Goal: Task Accomplishment & Management: Use online tool/utility

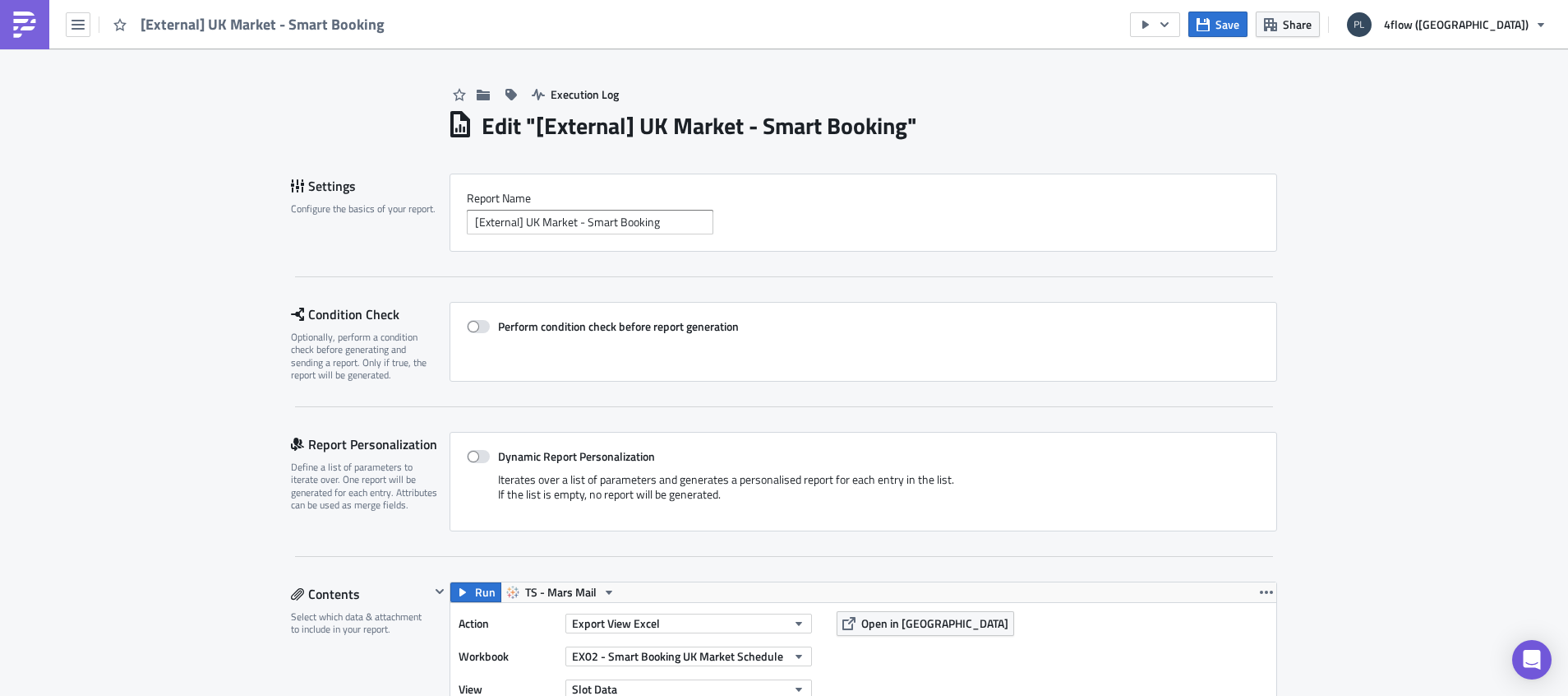
scroll to position [987, 0]
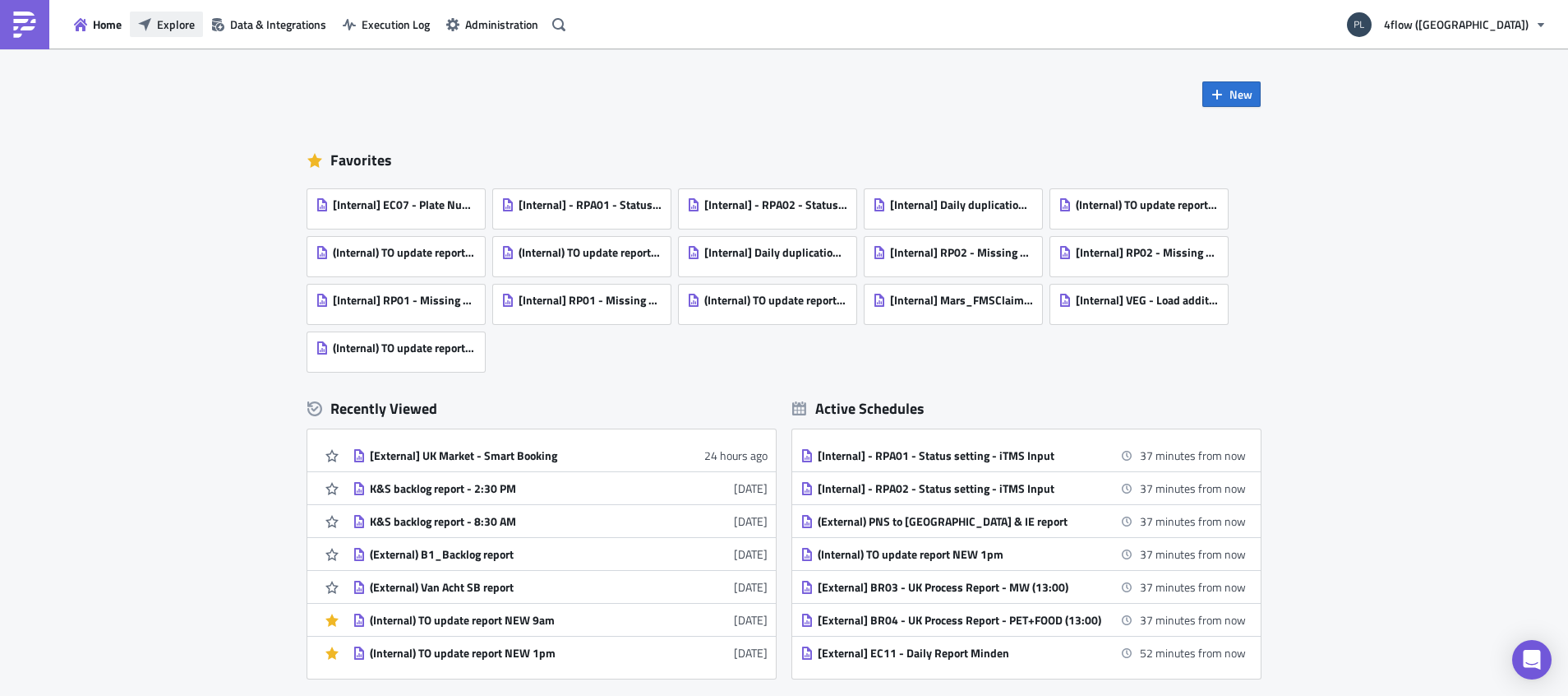
click at [177, 26] on span "Explore" at bounding box center [176, 24] width 37 height 17
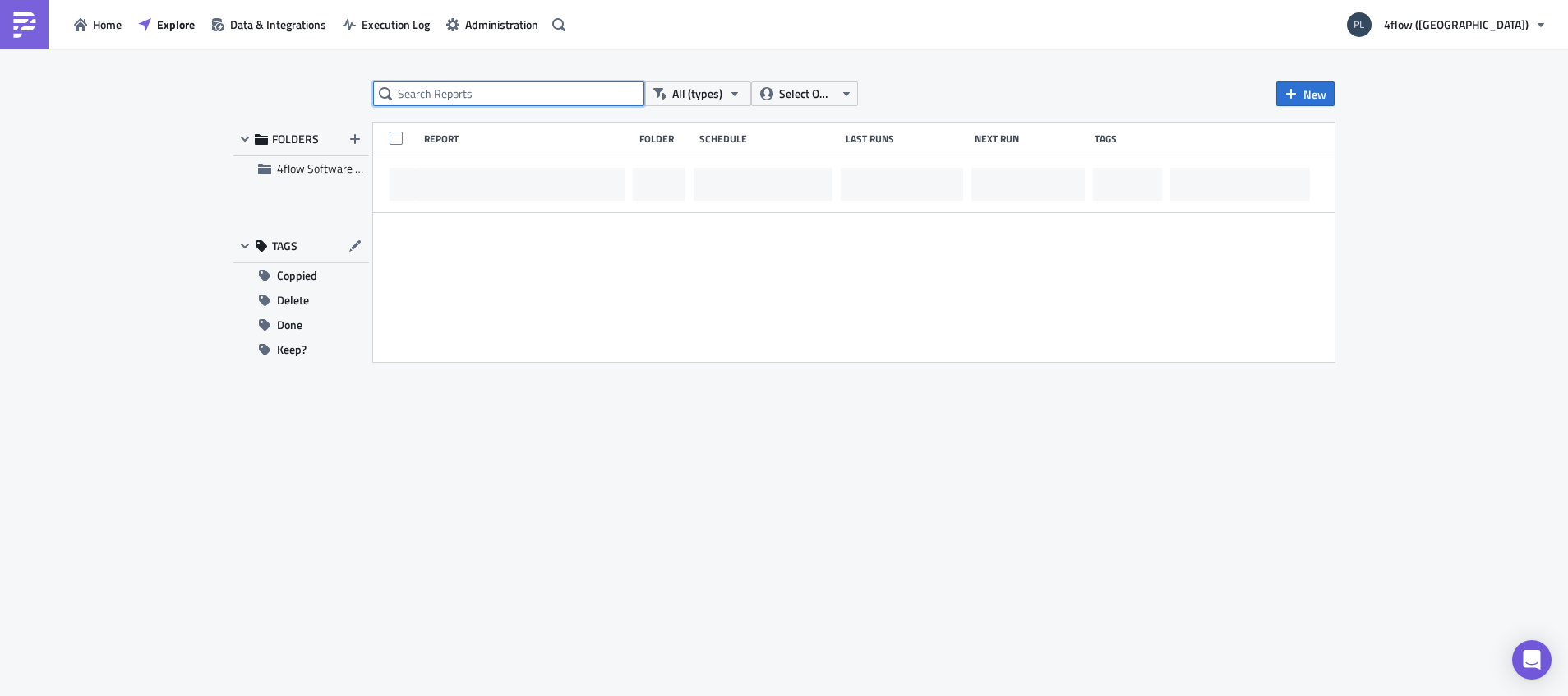
click at [558, 84] on input "text" at bounding box center [509, 94] width 271 height 24
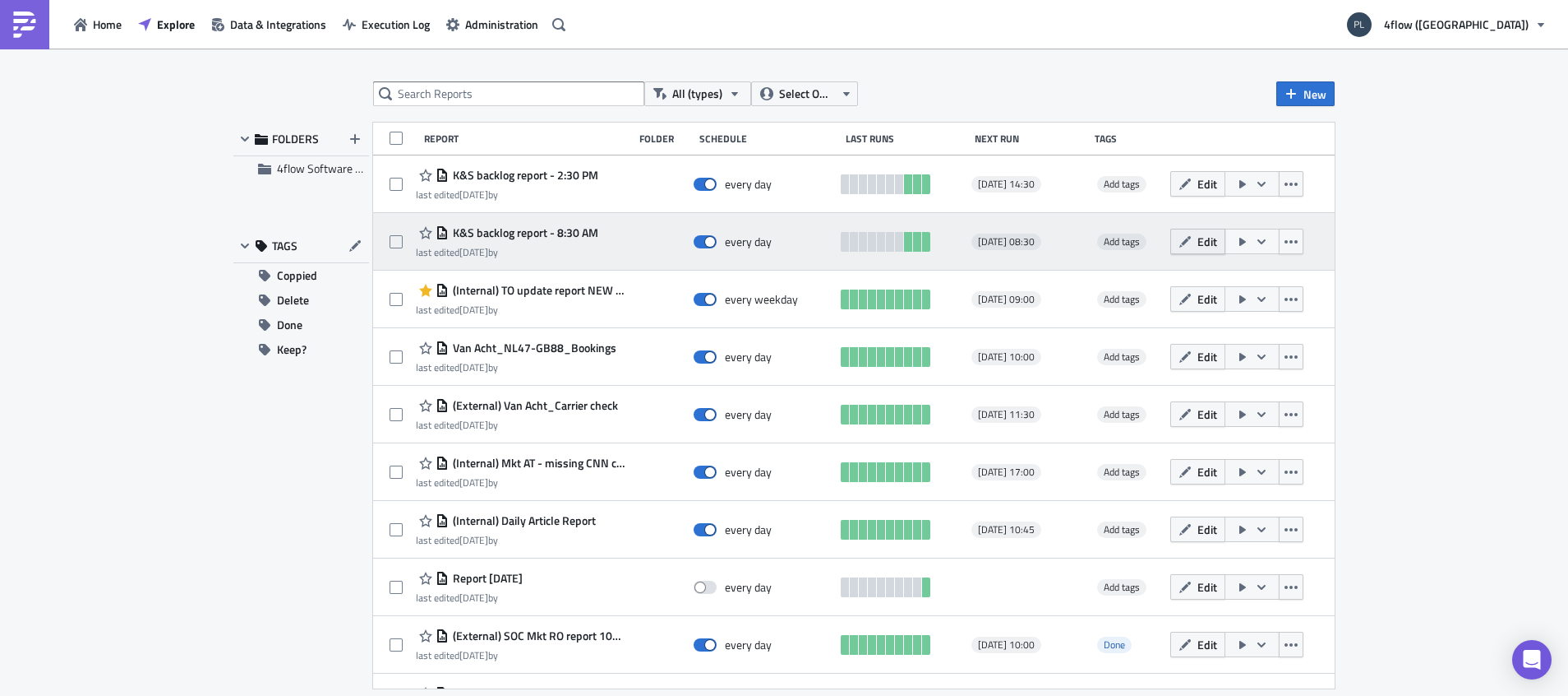
click at [1178, 247] on icon "button" at bounding box center [1184, 241] width 13 height 13
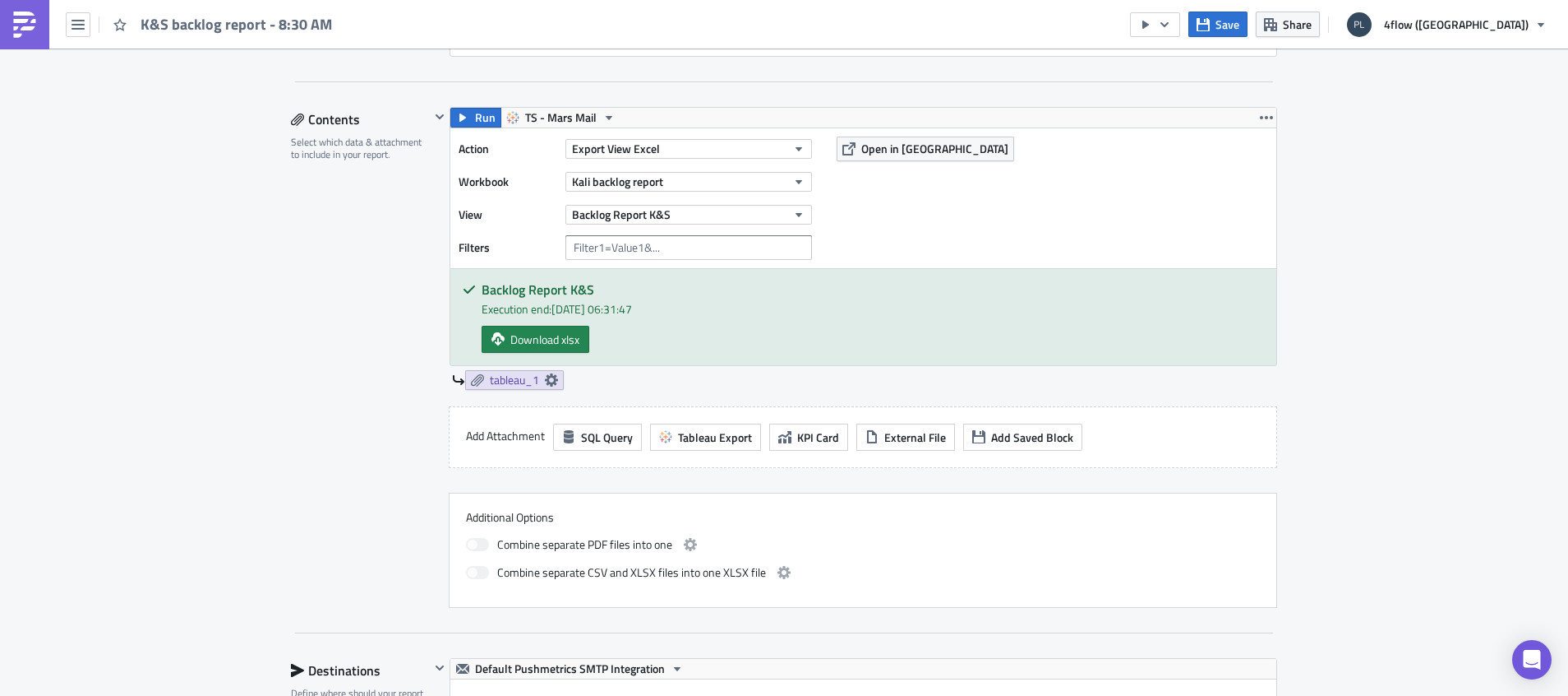
scroll to position [493, 0]
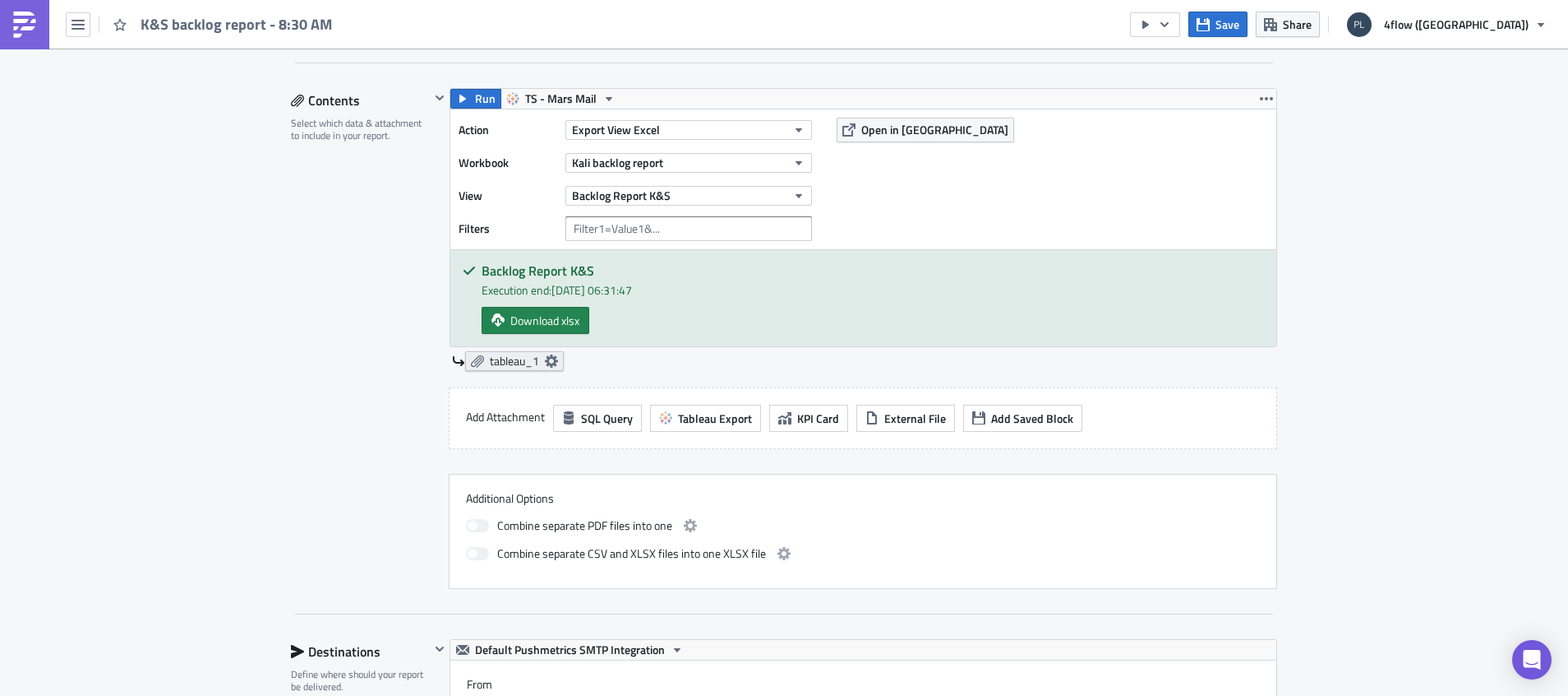
drag, startPoint x: 545, startPoint y: 354, endPoint x: 545, endPoint y: 370, distance: 16.0
click at [545, 354] on icon at bounding box center [551, 360] width 13 height 13
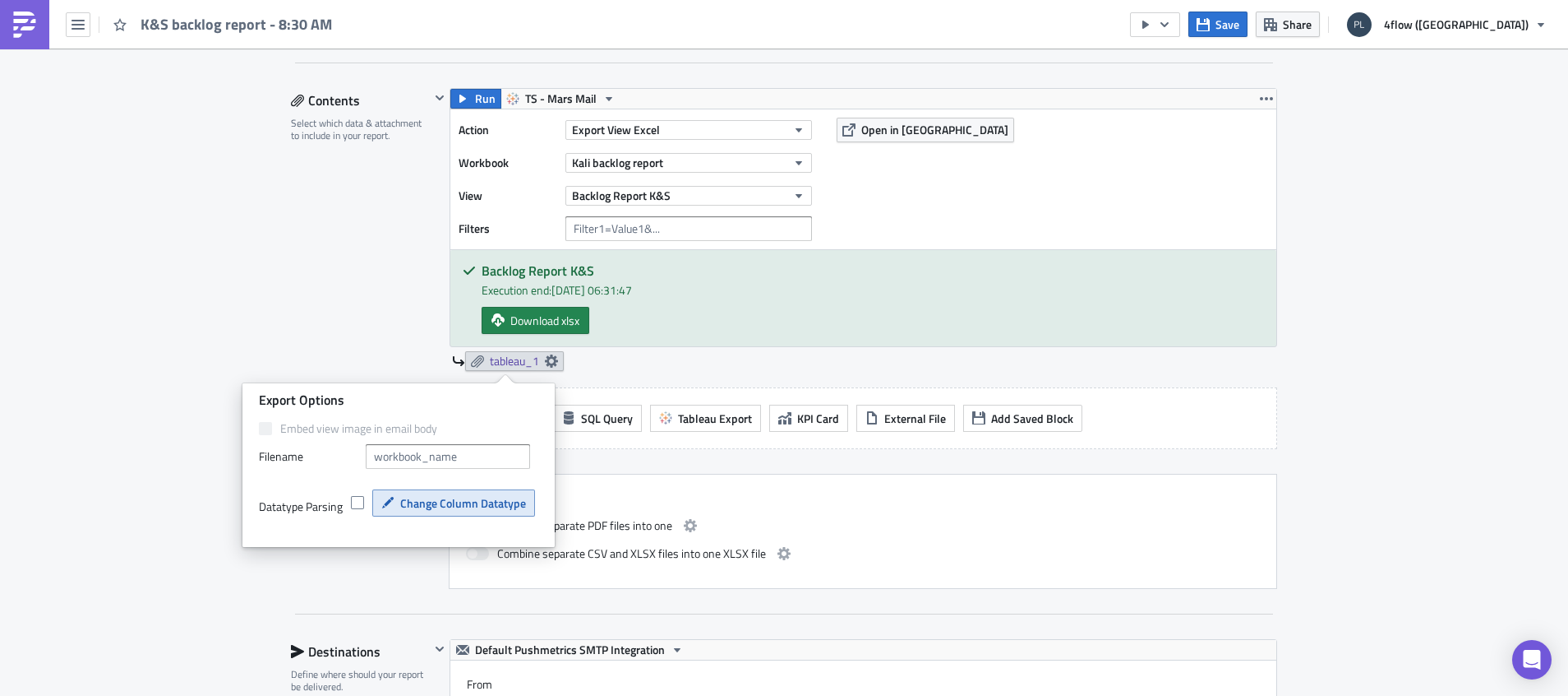
click at [426, 505] on span "Change Column Datatype" at bounding box center [463, 503] width 126 height 17
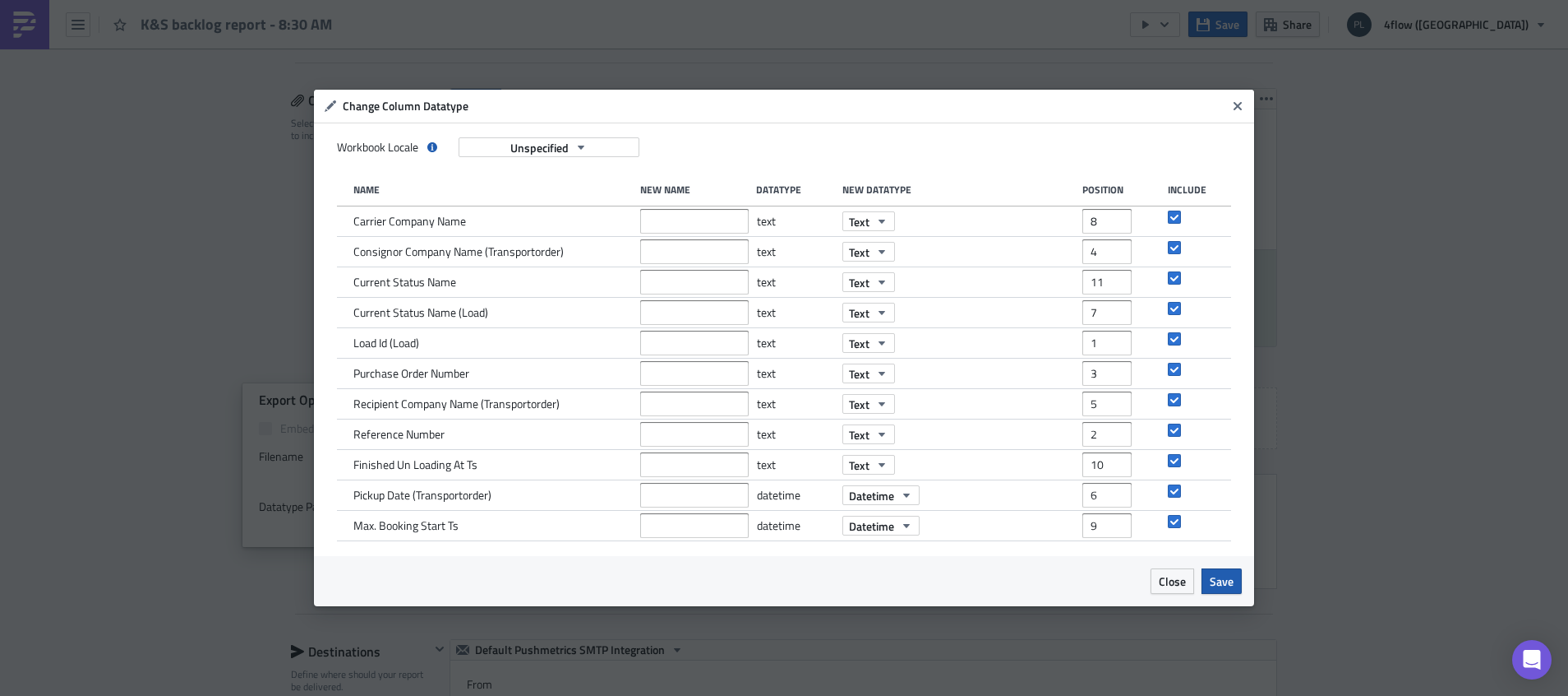
click at [1221, 583] on span "Save" at bounding box center [1221, 581] width 23 height 17
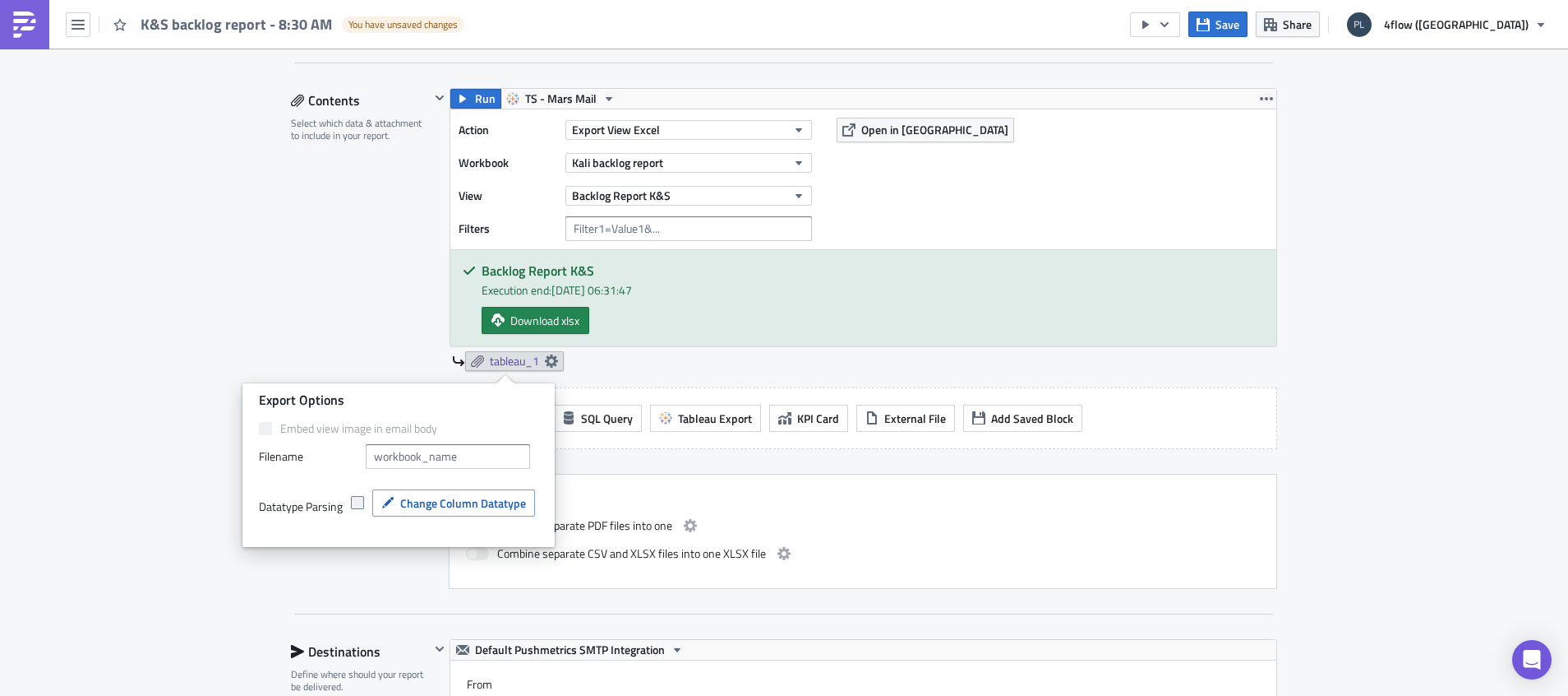
click at [358, 505] on span at bounding box center [357, 502] width 13 height 13
click at [358, 505] on input "checkbox" at bounding box center [359, 503] width 10 height 10
checkbox input "true"
click at [493, 504] on span "Change Column Datatype" at bounding box center [463, 503] width 126 height 17
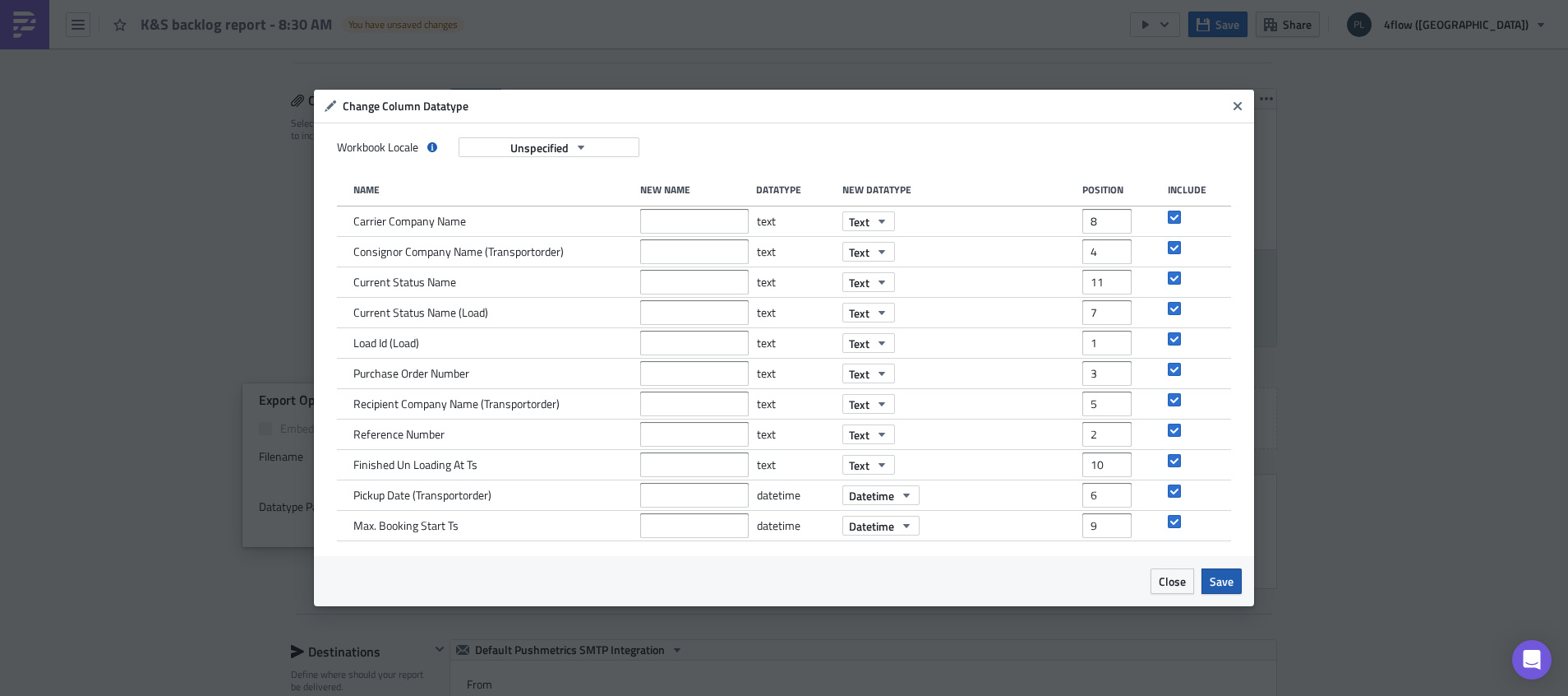
click at [1224, 584] on span "Save" at bounding box center [1221, 581] width 23 height 17
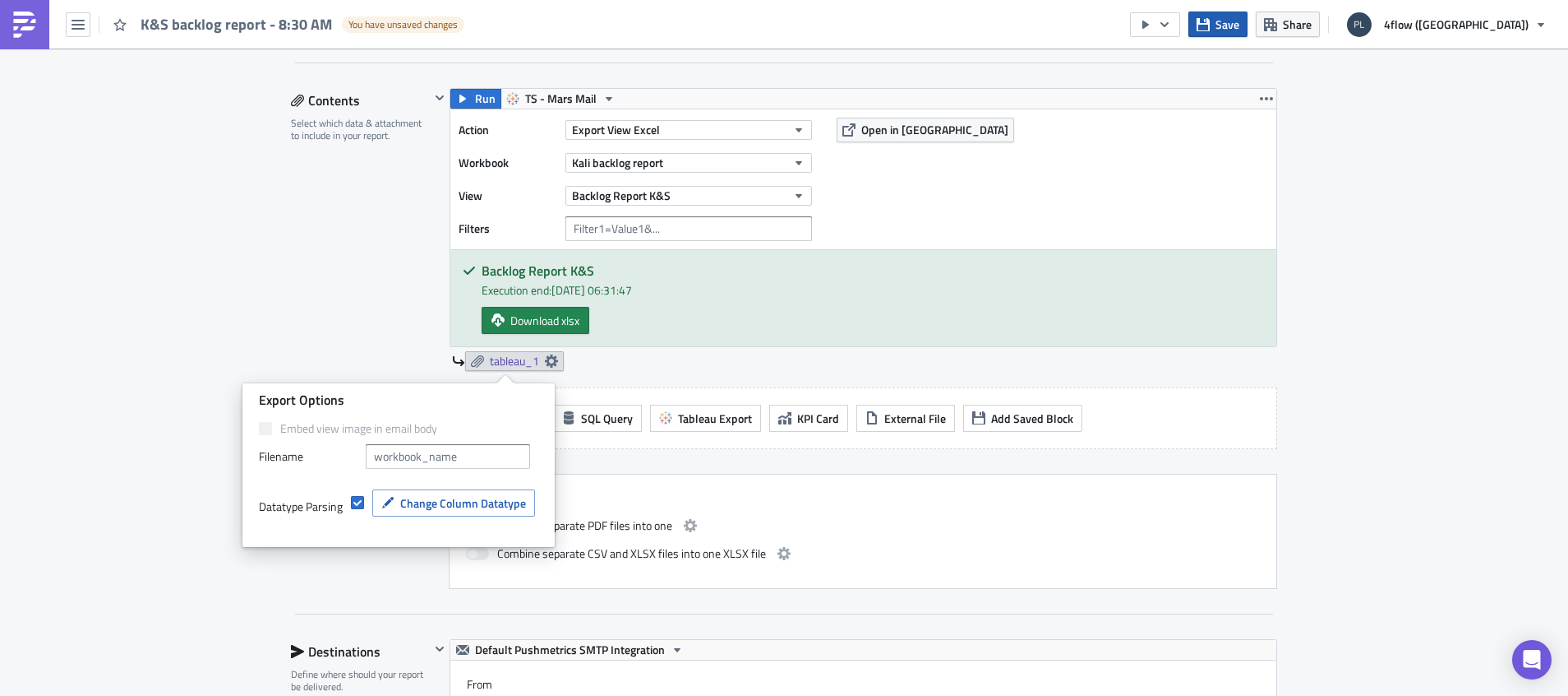
click at [1239, 24] on span "Save" at bounding box center [1227, 24] width 23 height 17
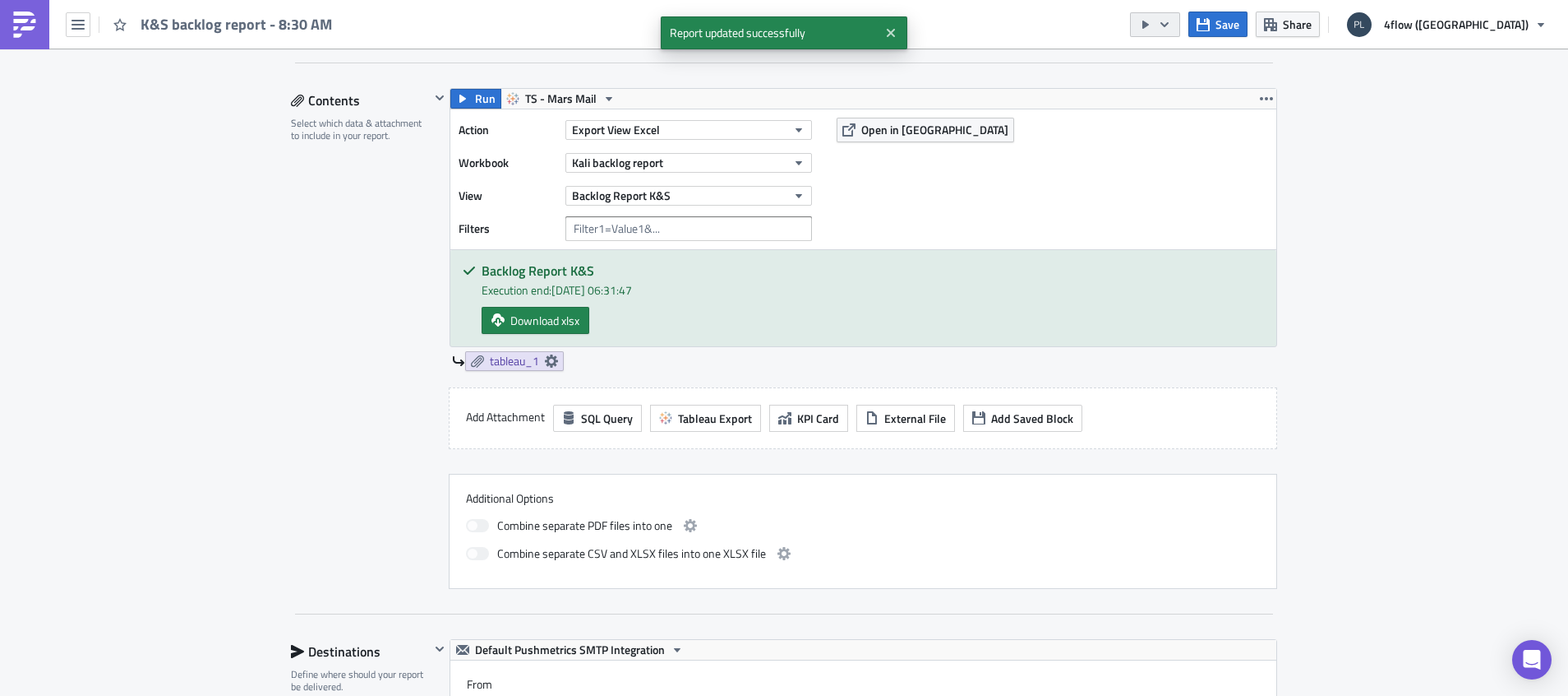
click at [1171, 24] on icon "button" at bounding box center [1164, 24] width 13 height 13
click at [1251, 90] on div "Run Report" at bounding box center [1286, 90] width 128 height 17
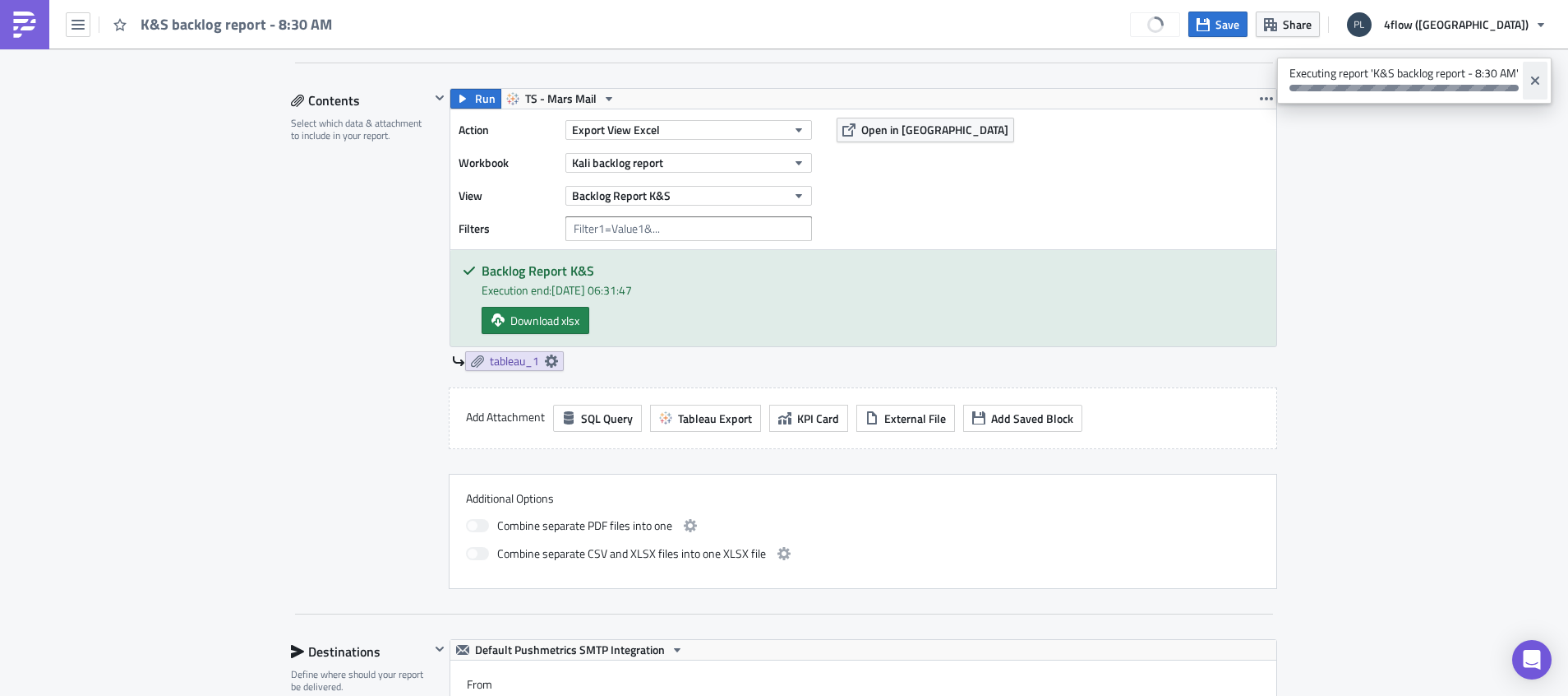
click at [1531, 86] on icon "Close" at bounding box center [1535, 80] width 13 height 13
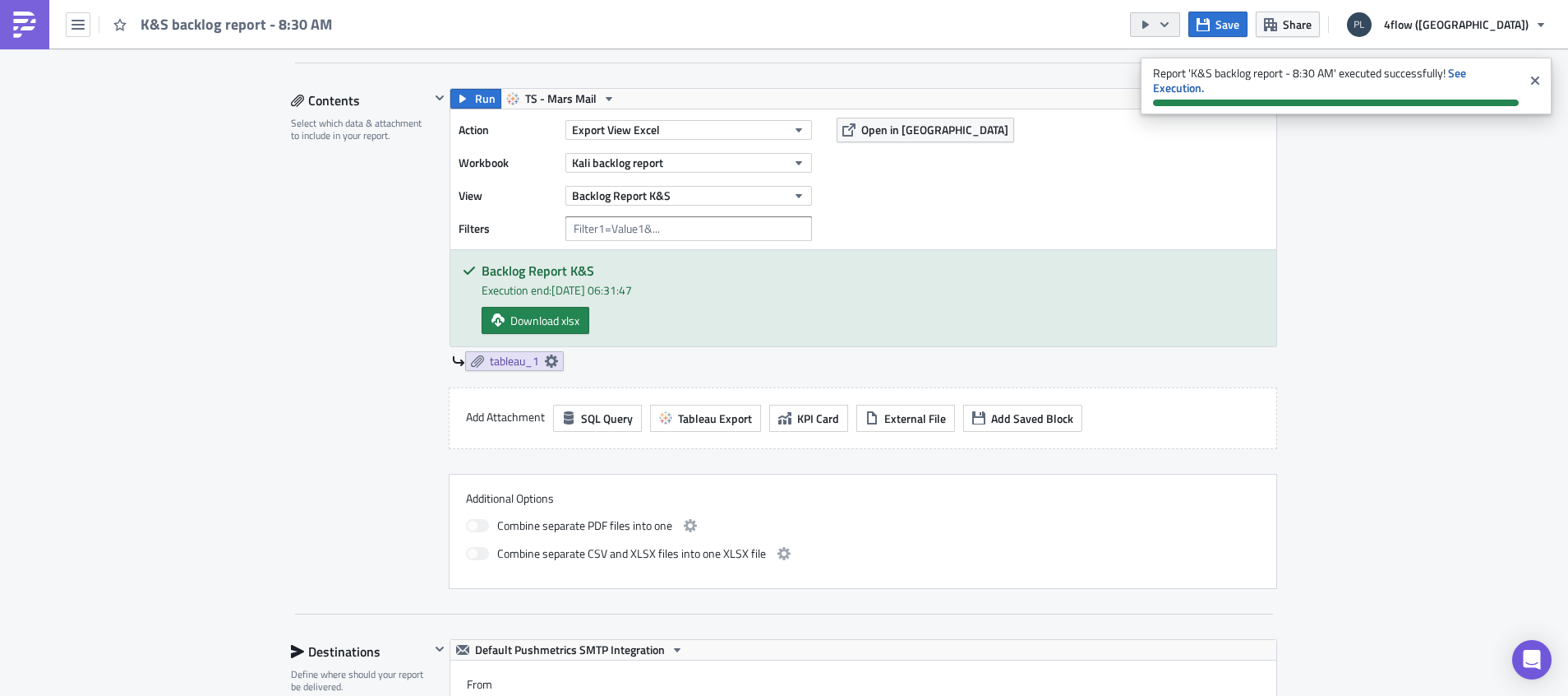
click at [1171, 29] on icon "button" at bounding box center [1164, 24] width 13 height 13
click at [1254, 59] on div "Send Just to Me" at bounding box center [1286, 65] width 128 height 17
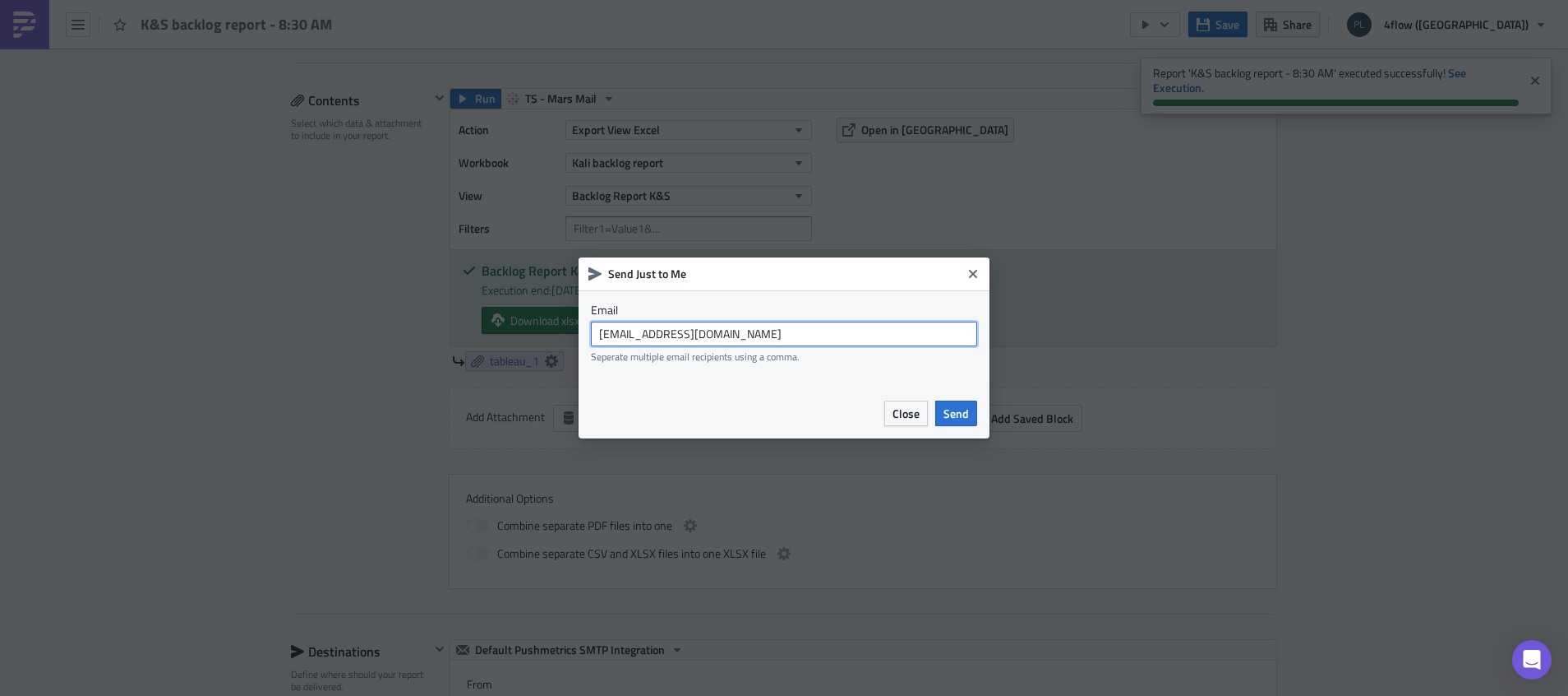
drag, startPoint x: 768, startPoint y: 335, endPoint x: 585, endPoint y: 335, distance: 183.0
click at [585, 335] on div "Email [EMAIL_ADDRESS][DOMAIN_NAME] Seperate multiple email recipients using a c…" at bounding box center [784, 339] width 411 height 97
type input "[EMAIL_ADDRESS][DOMAIN_NAME]"
click at [954, 416] on span "Send" at bounding box center [956, 413] width 25 height 17
